Goal: Find specific page/section: Find specific page/section

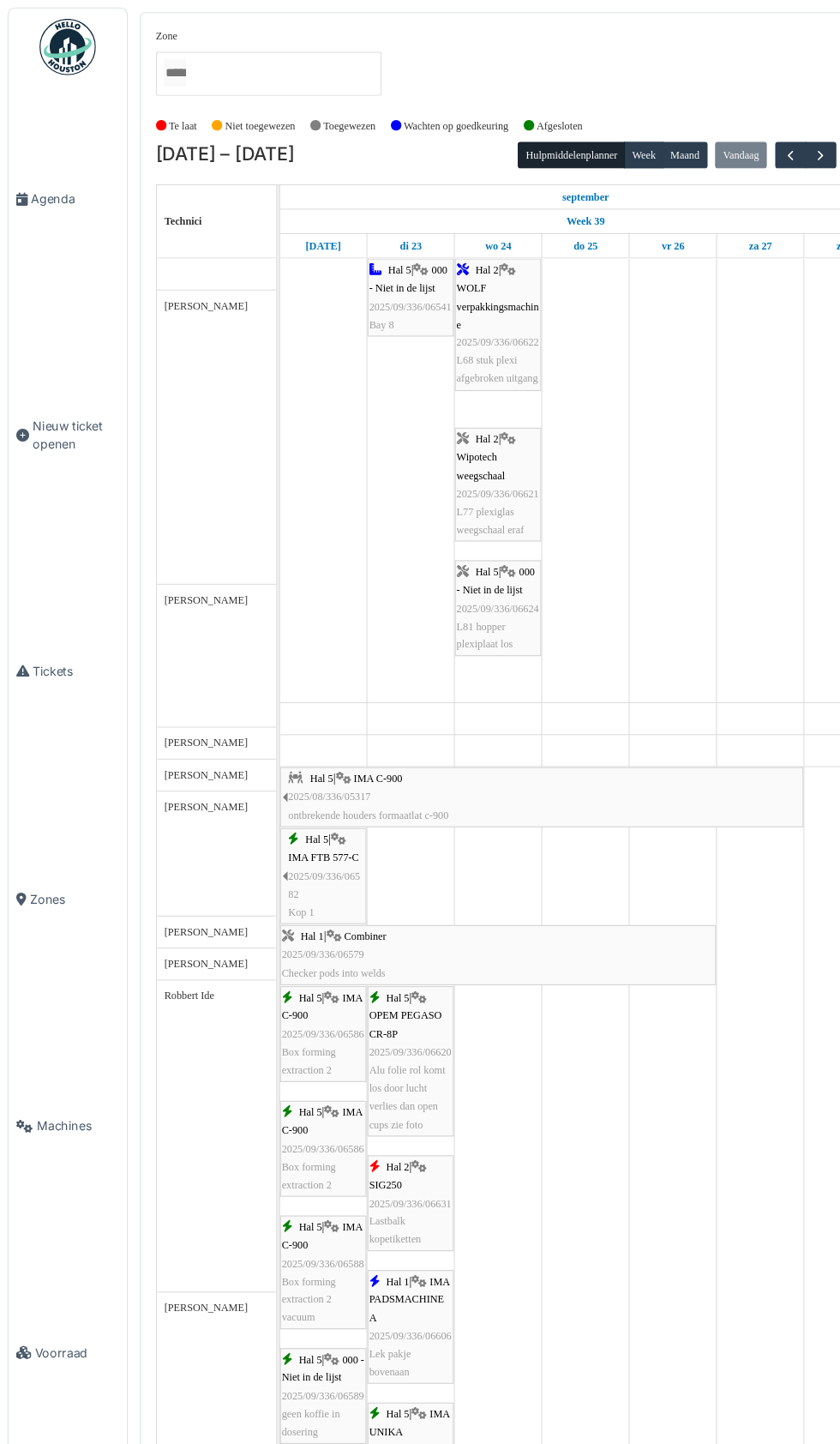
scroll to position [4385, 0]
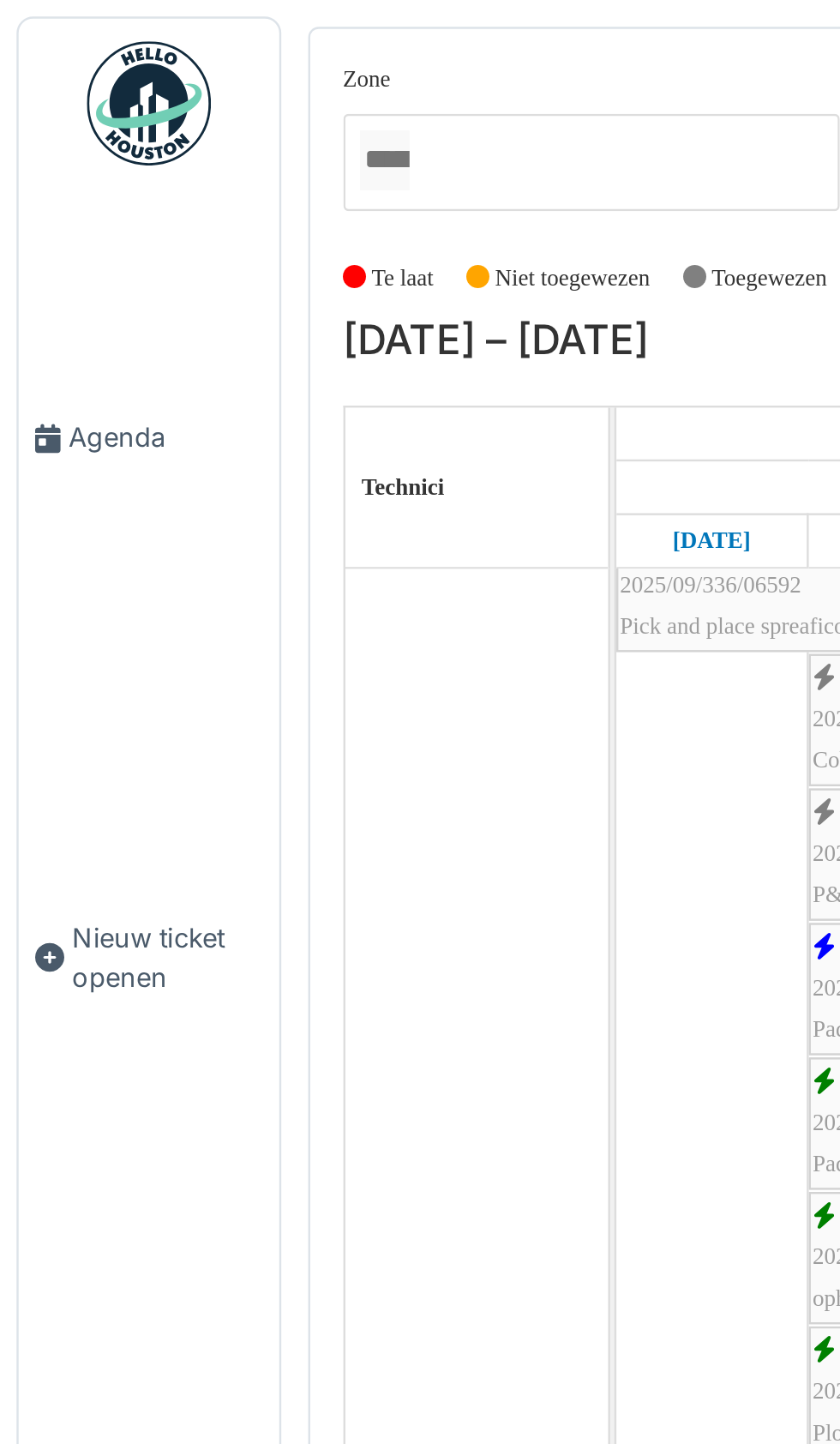
click at [55, 189] on span "Agenda" at bounding box center [69, 181] width 80 height 17
